Goal: Information Seeking & Learning: Learn about a topic

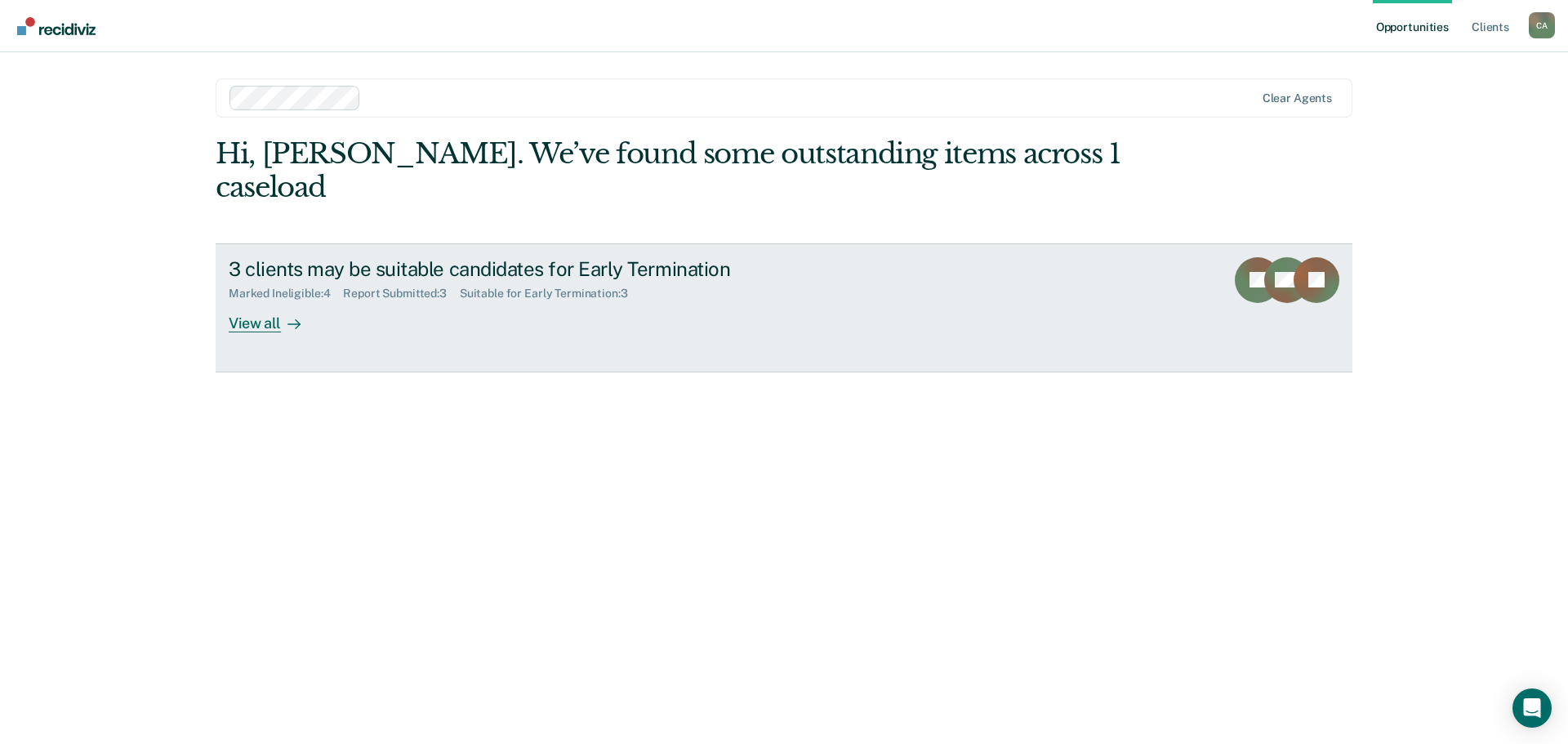
click at [258, 325] on div "View all" at bounding box center [274, 316] width 92 height 32
